Goal: Find specific page/section: Find specific page/section

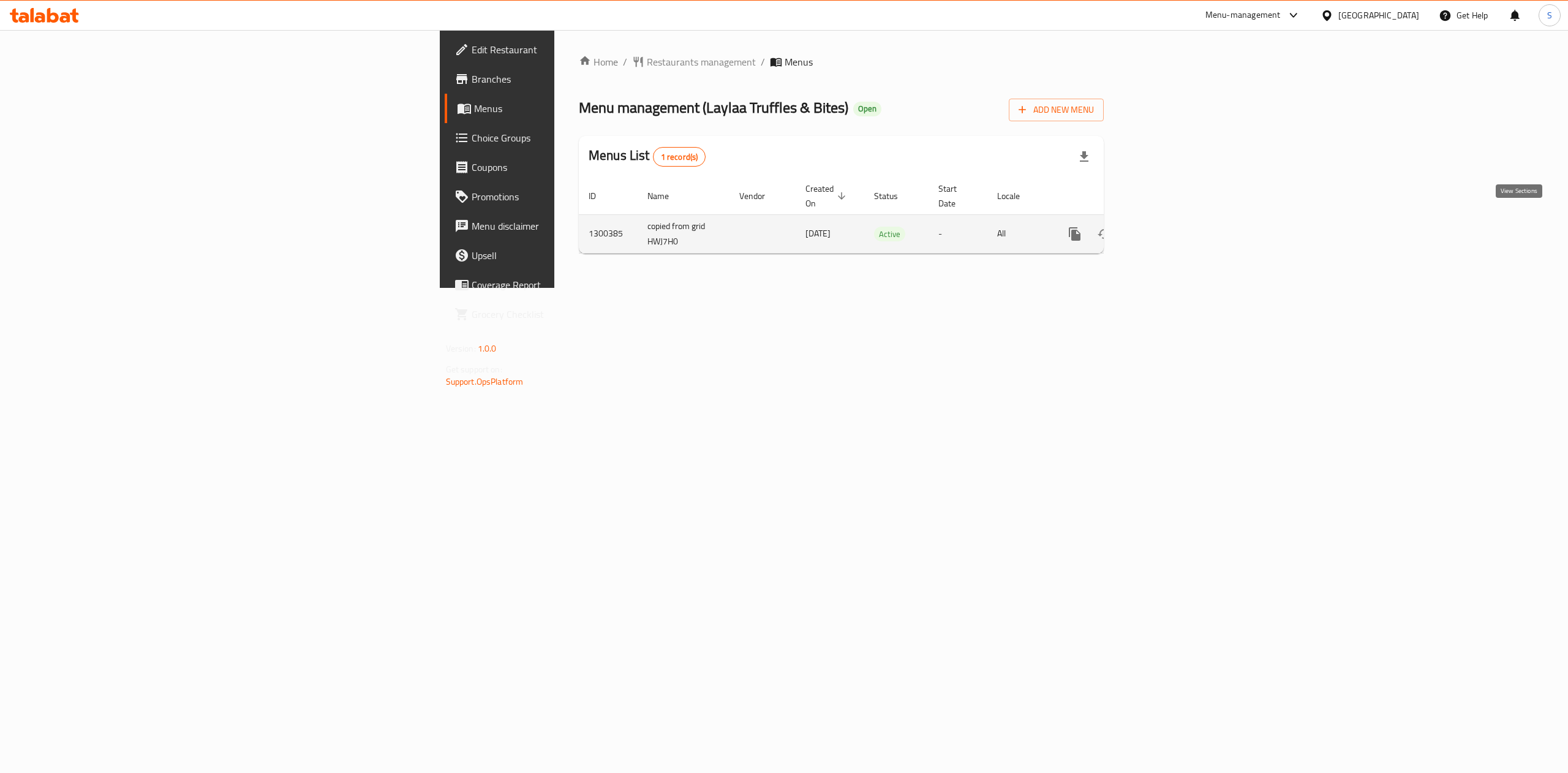
click at [1178, 229] on link "enhanced table" at bounding box center [1163, 234] width 30 height 30
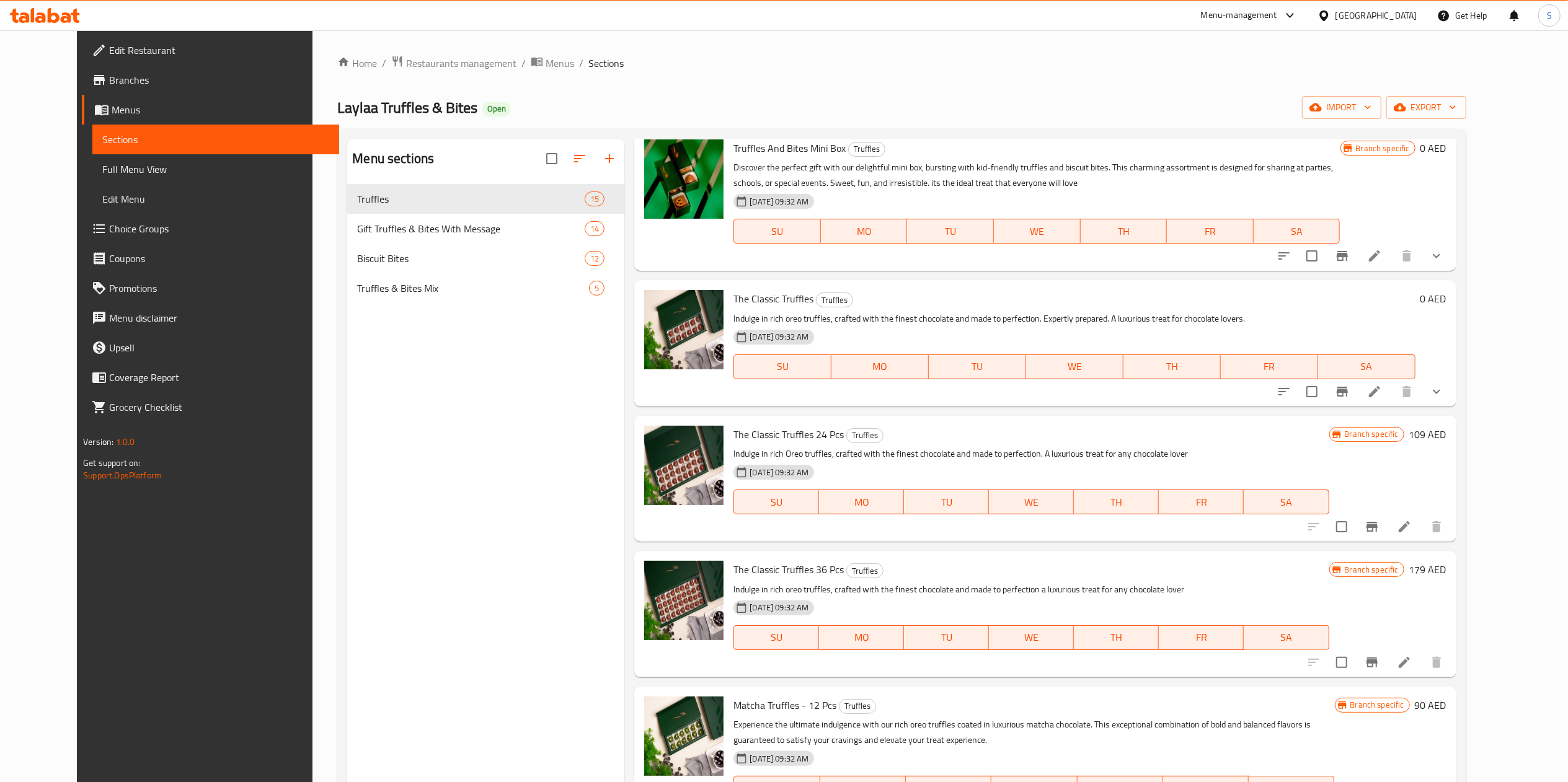
scroll to position [50, 0]
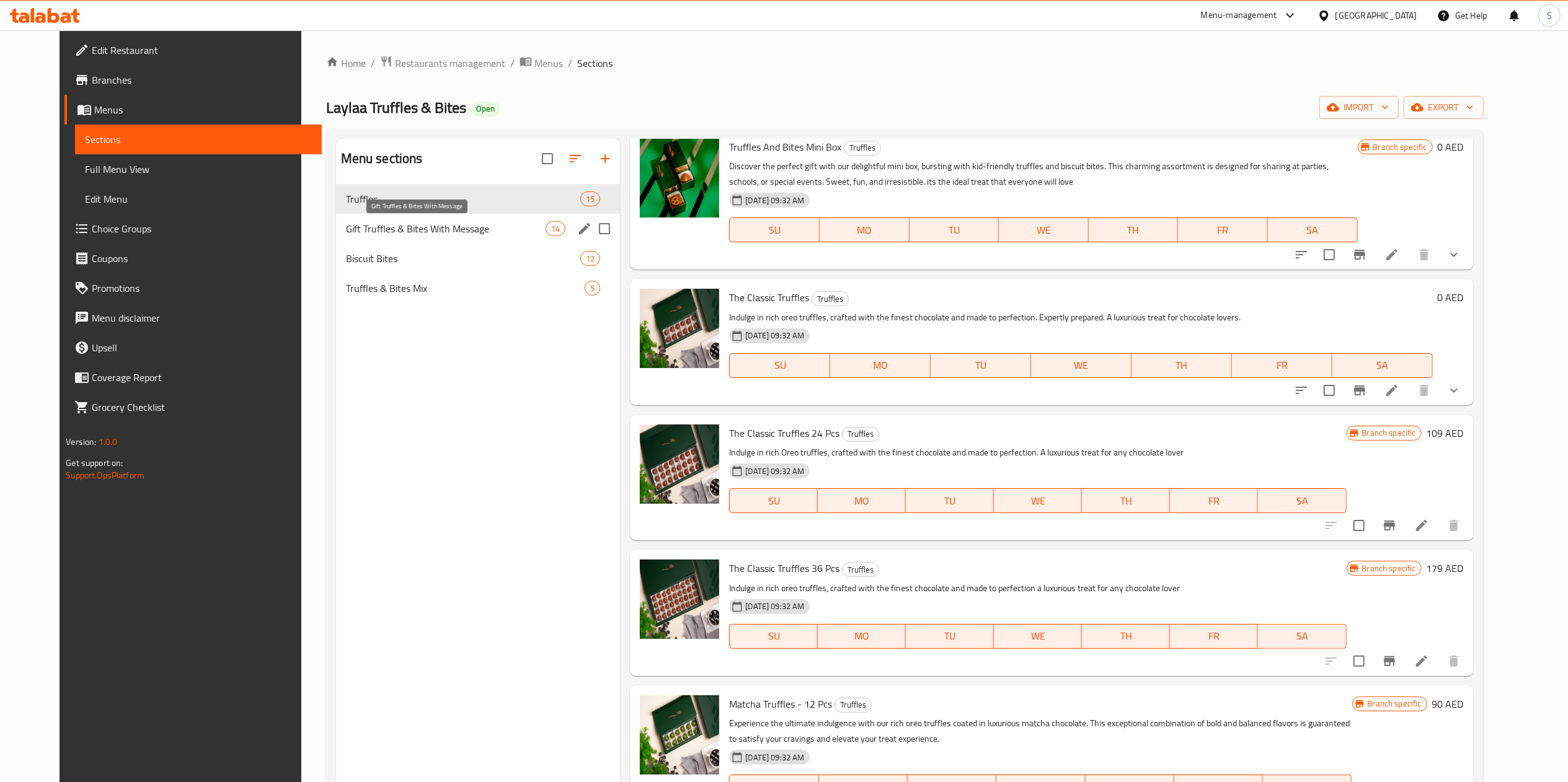
click at [399, 236] on span "Gift Truffles & Bites With Message" at bounding box center [446, 229] width 200 height 15
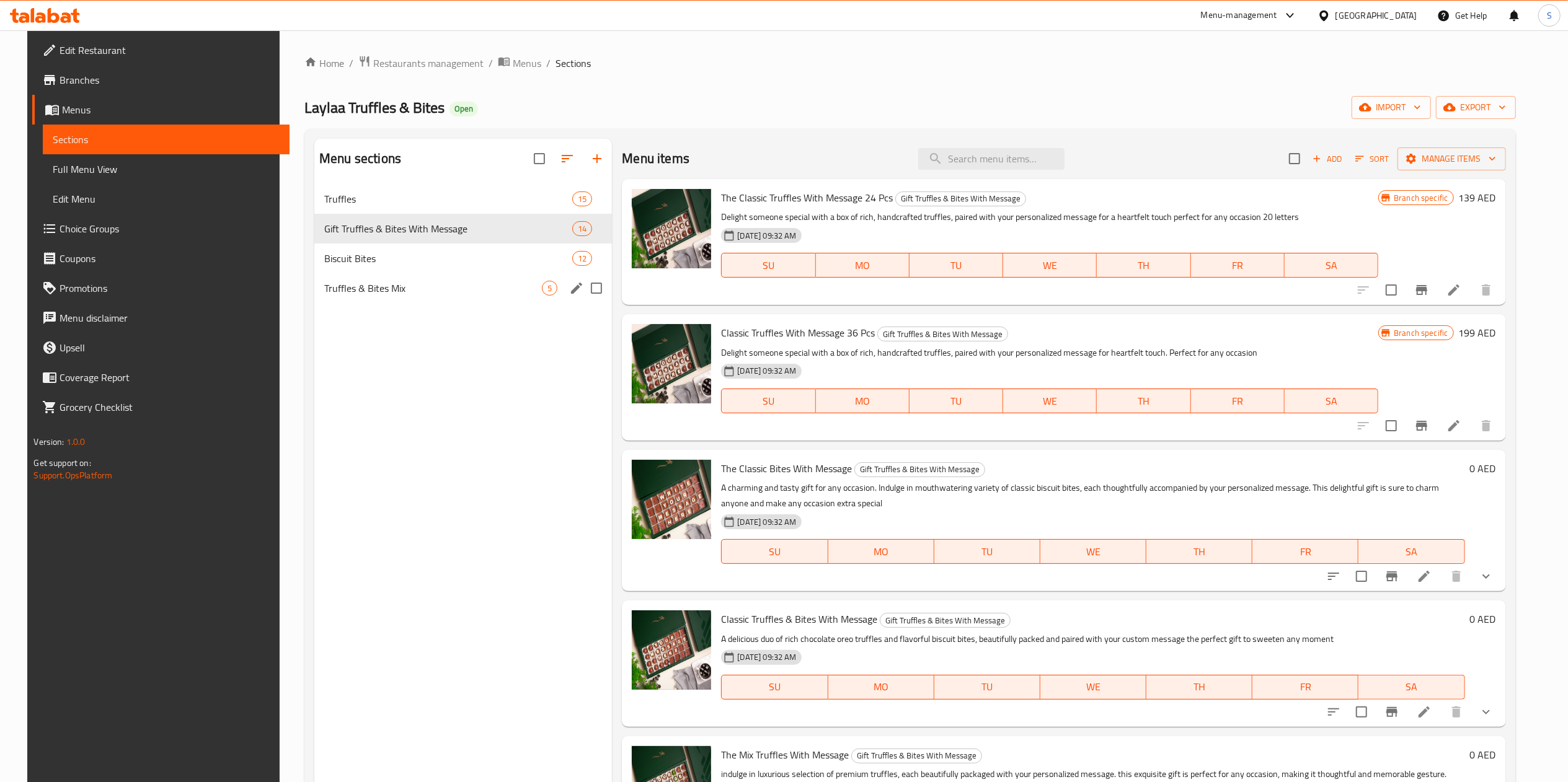
click at [377, 275] on div "Truffles & Bites Mix 5" at bounding box center [463, 289] width 297 height 30
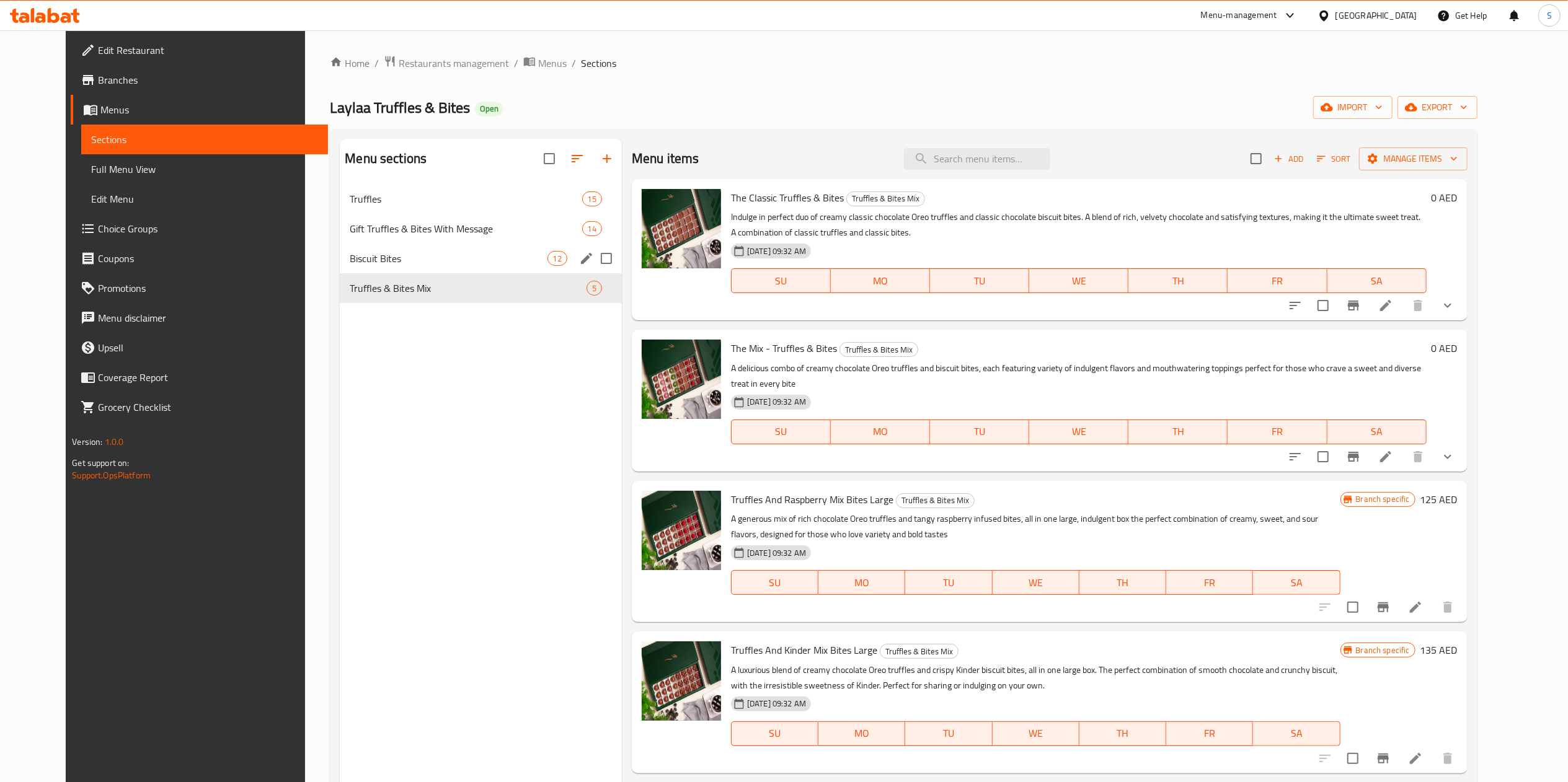
click at [397, 243] on div "Gift Truffles & Bites With Message 14" at bounding box center [481, 229] width 282 height 30
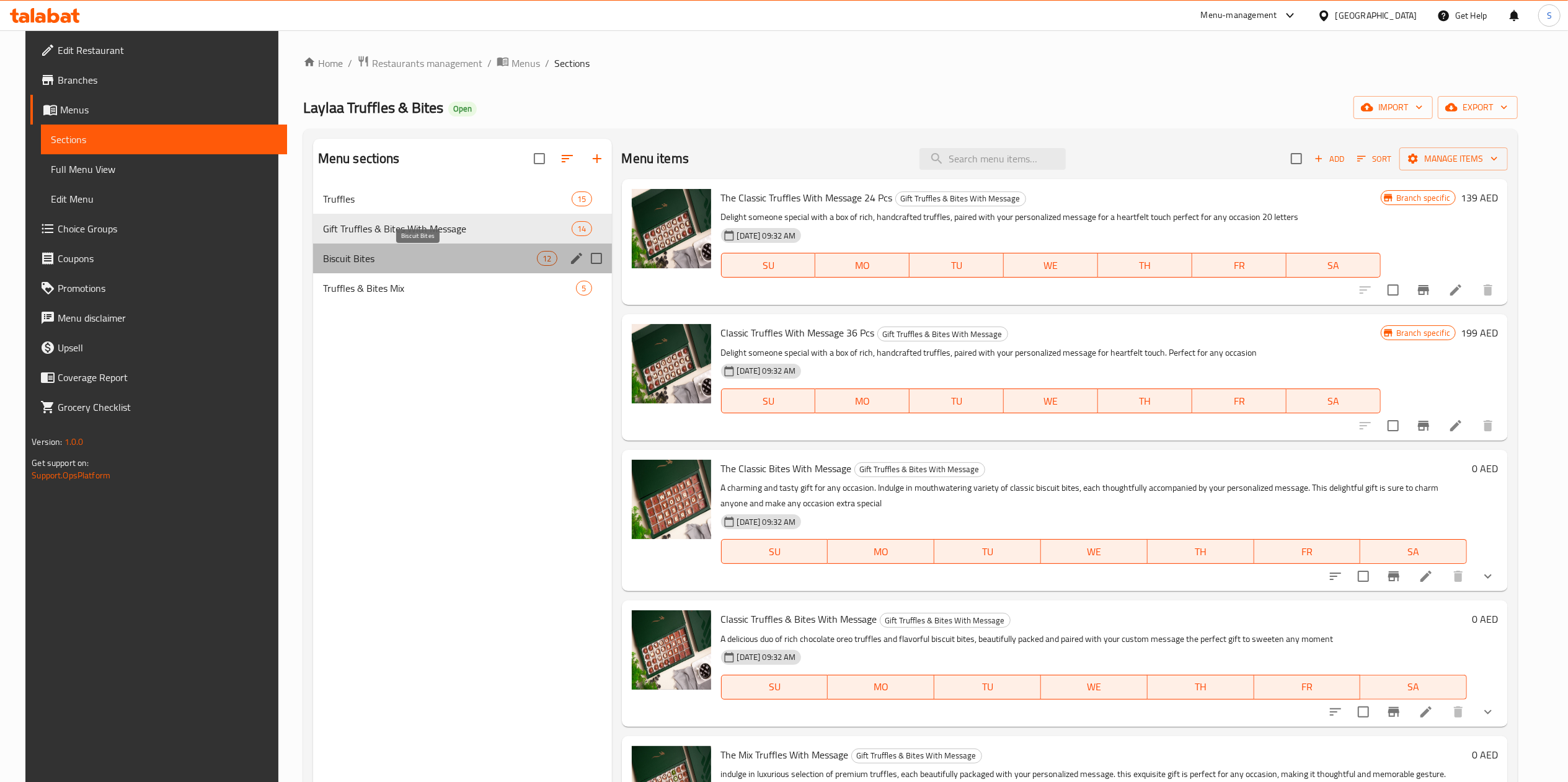
click at [367, 262] on span "Biscuit Bites" at bounding box center [431, 258] width 215 height 15
